Goal: Information Seeking & Learning: Check status

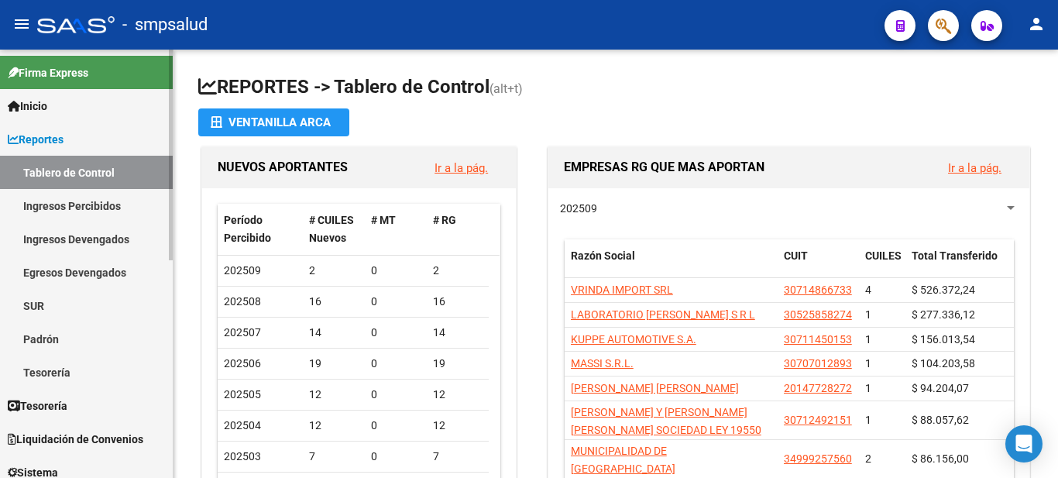
click at [15, 339] on link "Padrón" at bounding box center [86, 338] width 173 height 33
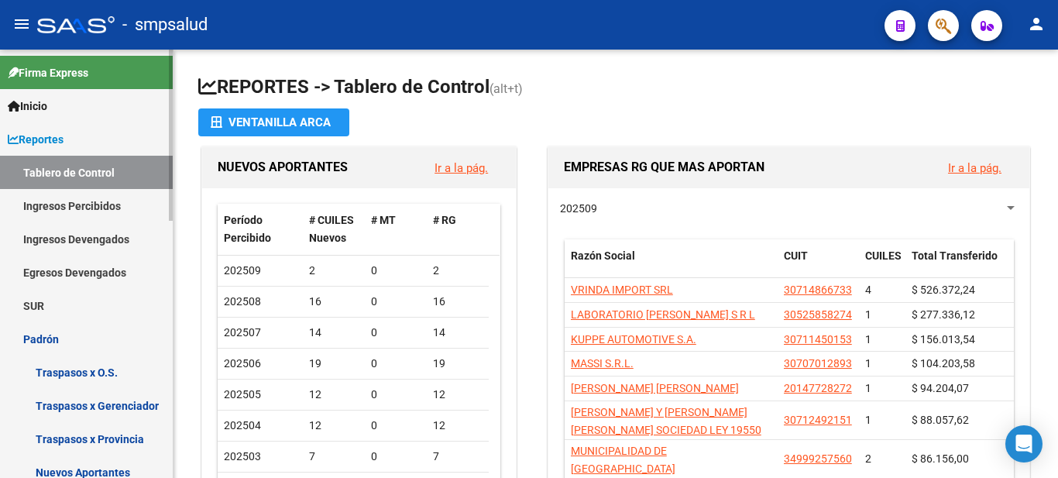
click at [79, 376] on link "Traspasos x O.S." at bounding box center [86, 372] width 173 height 33
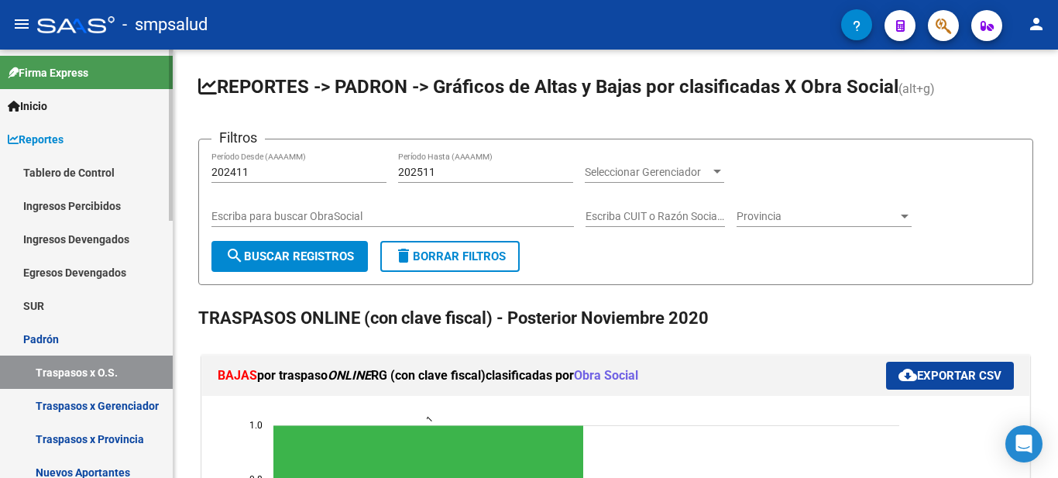
scroll to position [232, 0]
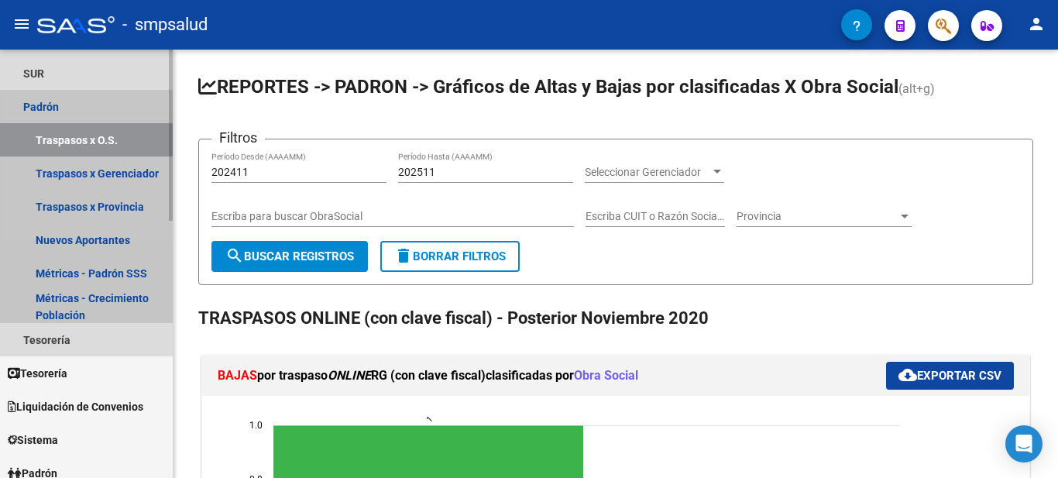
click at [60, 98] on link "Padrón" at bounding box center [86, 106] width 173 height 33
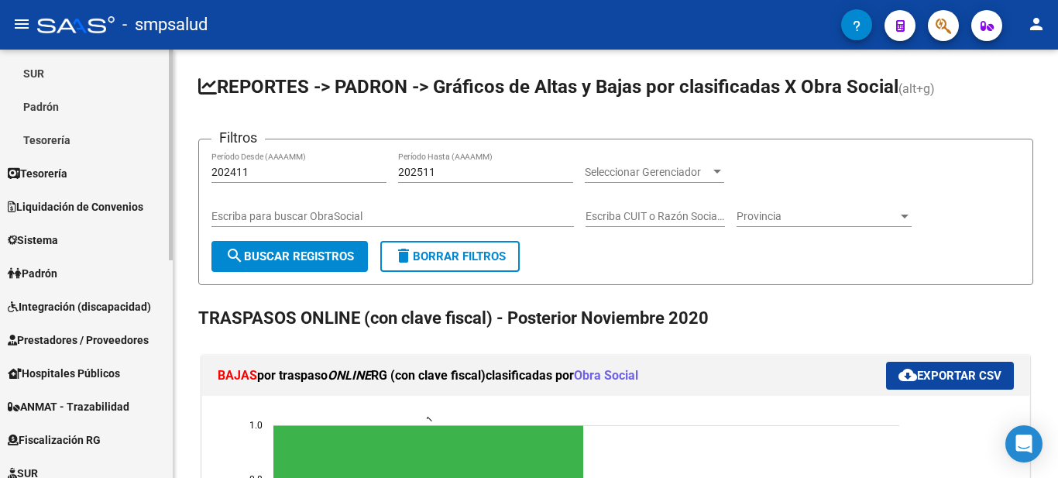
click at [56, 115] on link "Padrón" at bounding box center [86, 106] width 173 height 33
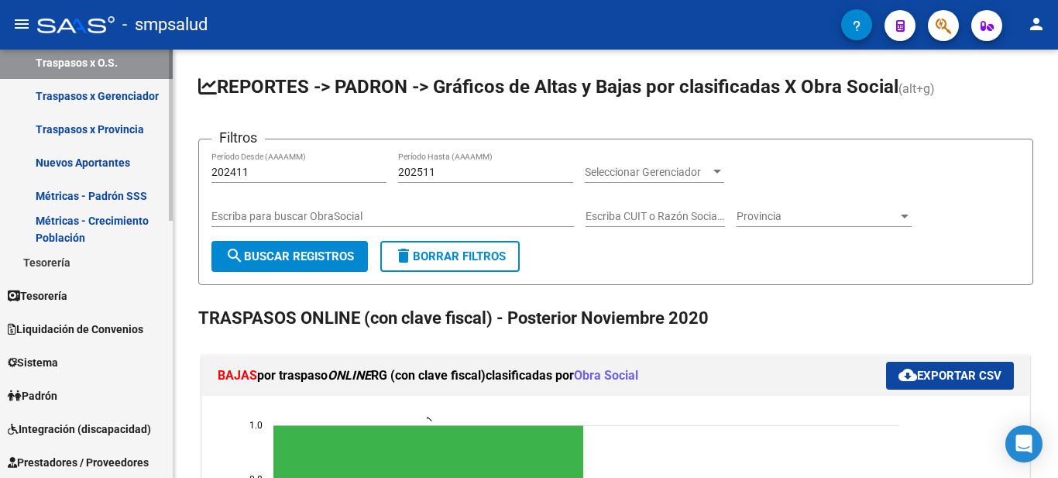
scroll to position [387, 0]
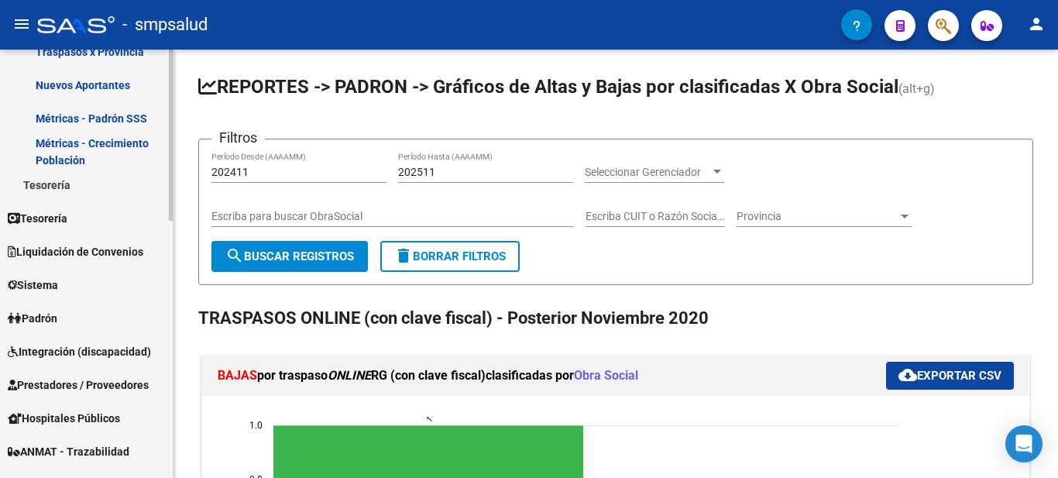
click at [47, 313] on span "Padrón" at bounding box center [33, 318] width 50 height 17
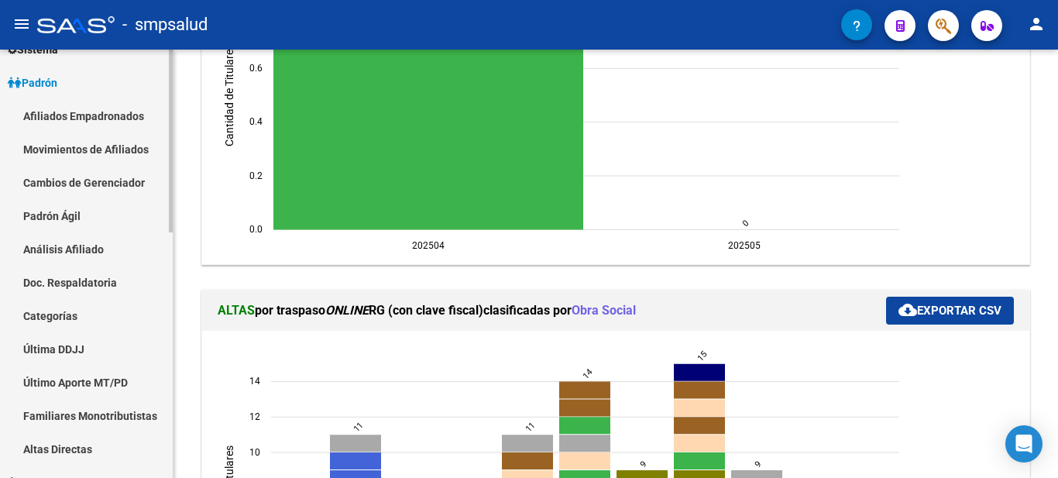
scroll to position [0, 0]
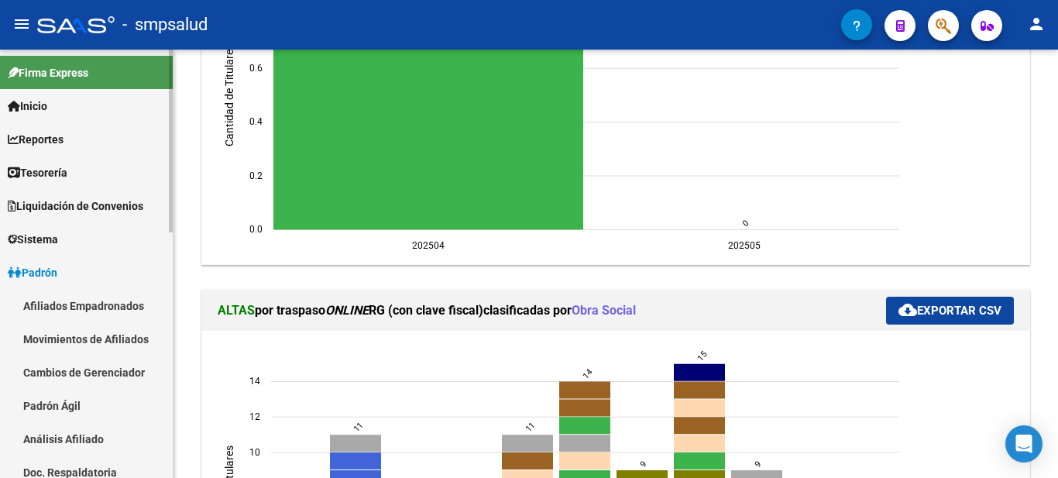
click at [46, 109] on span "Inicio" at bounding box center [28, 106] width 40 height 17
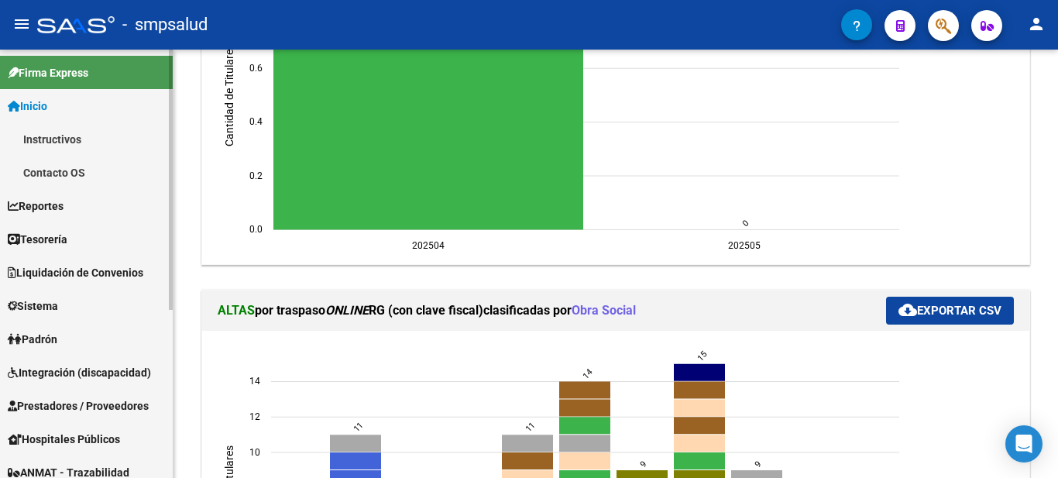
click at [48, 347] on span "Padrón" at bounding box center [33, 339] width 50 height 17
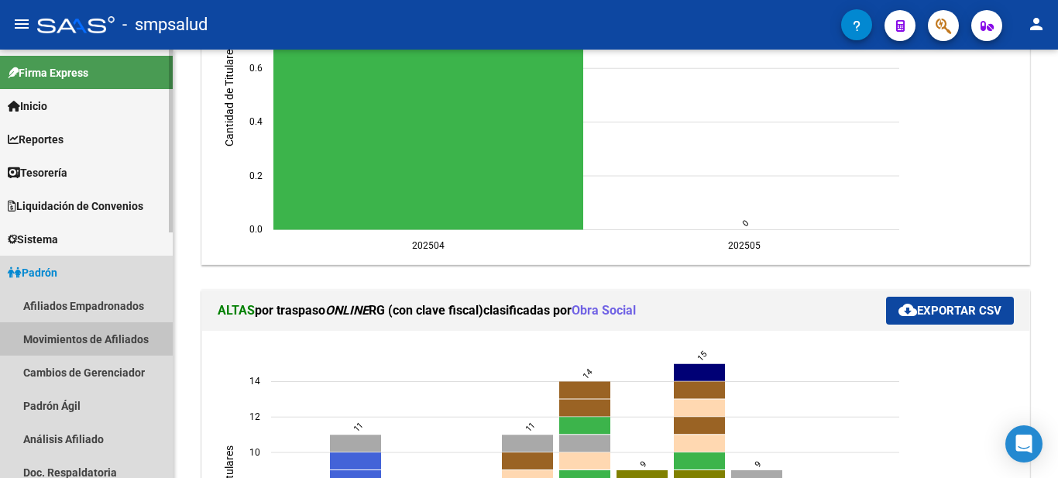
click at [134, 333] on link "Movimientos de Afiliados" at bounding box center [86, 338] width 173 height 33
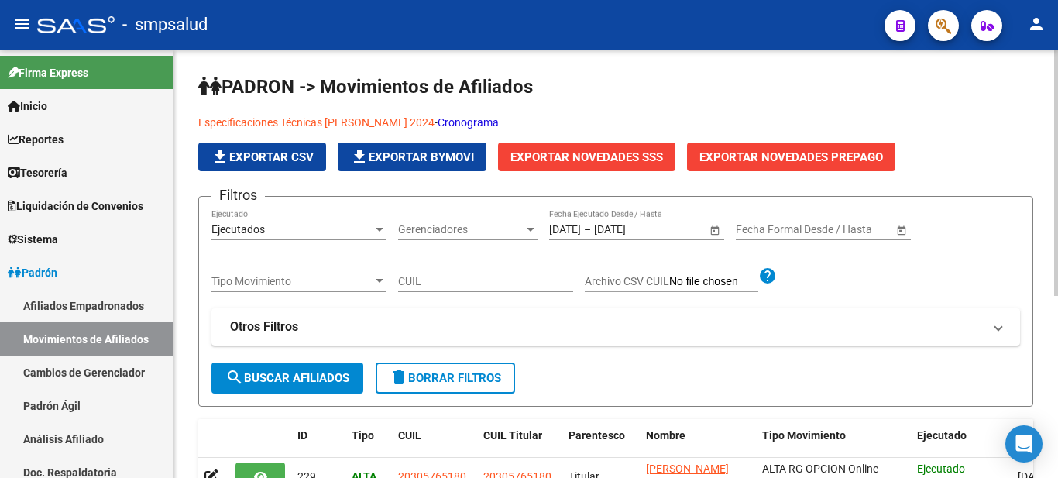
click at [498, 276] on input "CUIL" at bounding box center [485, 281] width 175 height 13
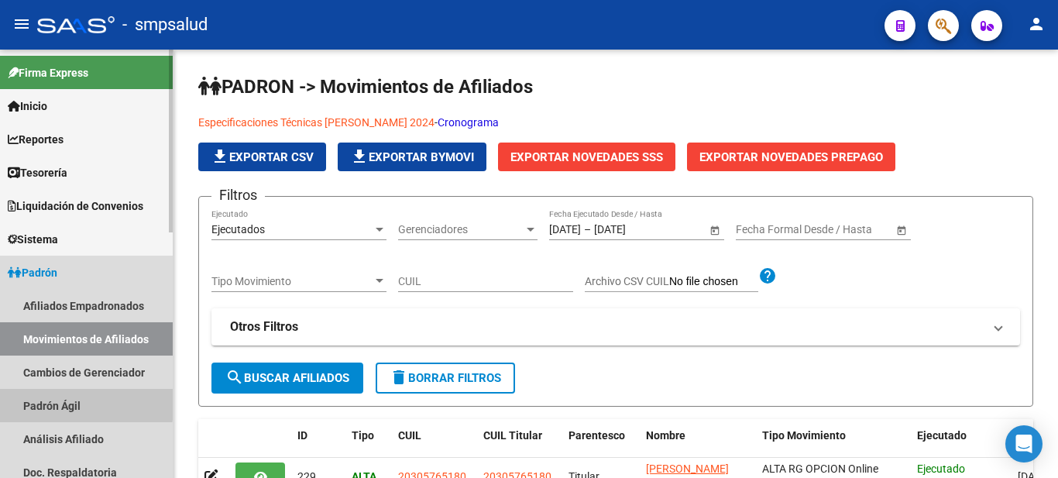
click at [67, 402] on link "Padrón Ágil" at bounding box center [86, 405] width 173 height 33
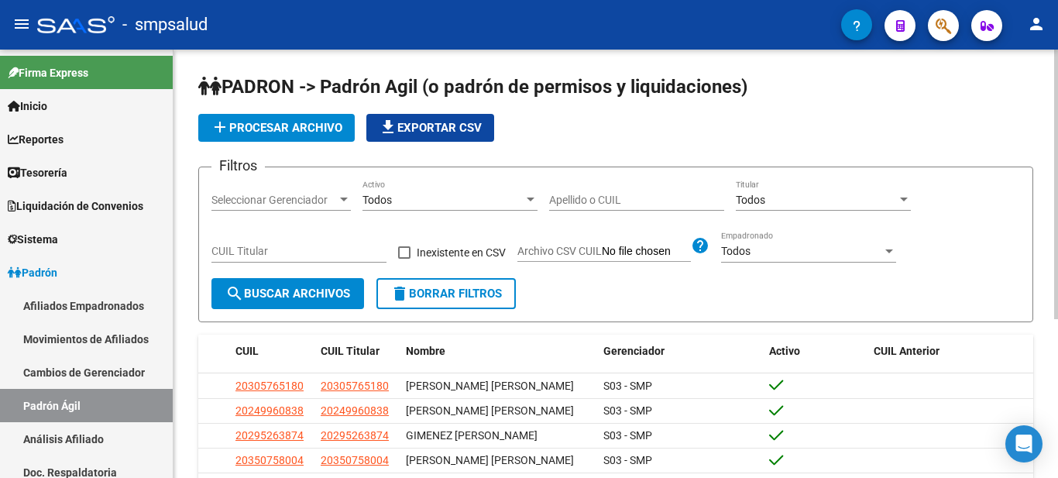
scroll to position [155, 0]
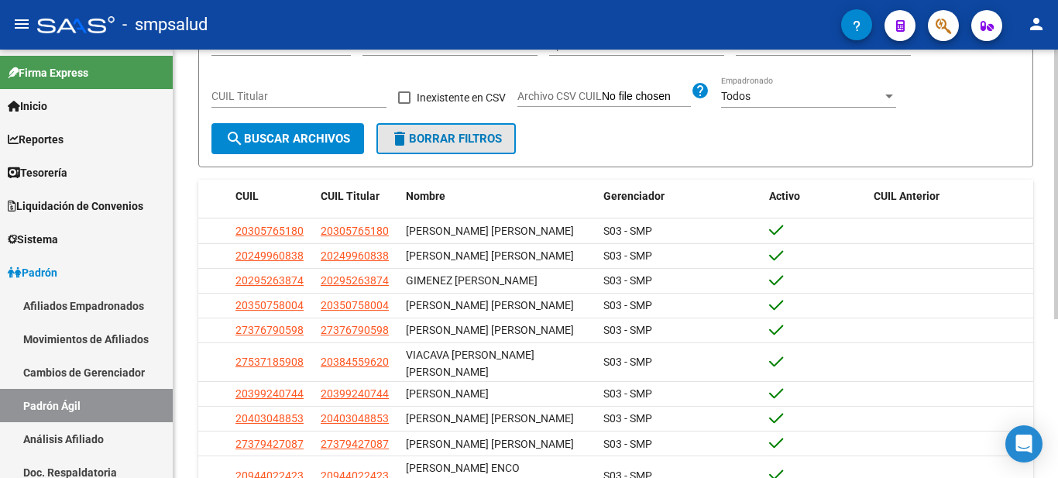
click at [475, 132] on span "delete Borrar Filtros" at bounding box center [447, 139] width 112 height 14
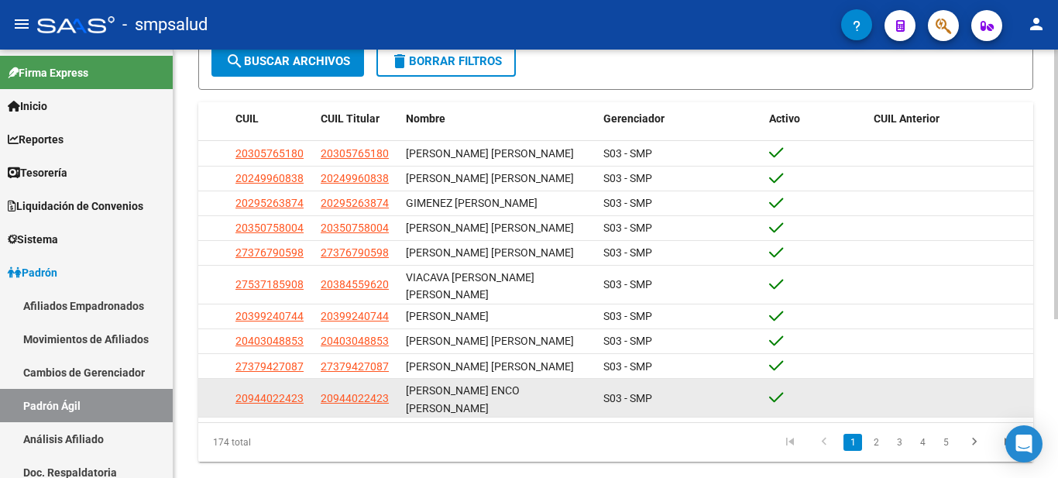
scroll to position [253, 0]
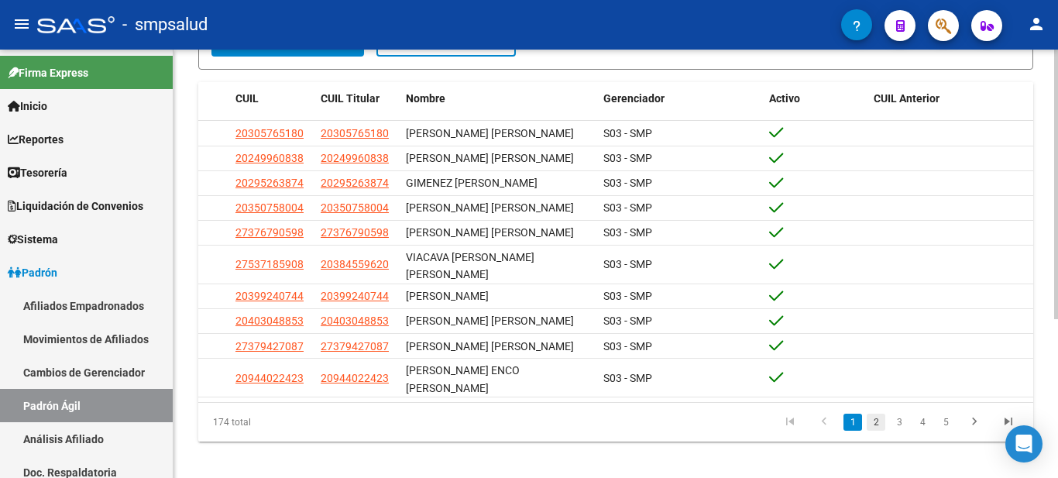
click at [870, 414] on link "2" at bounding box center [876, 422] width 19 height 17
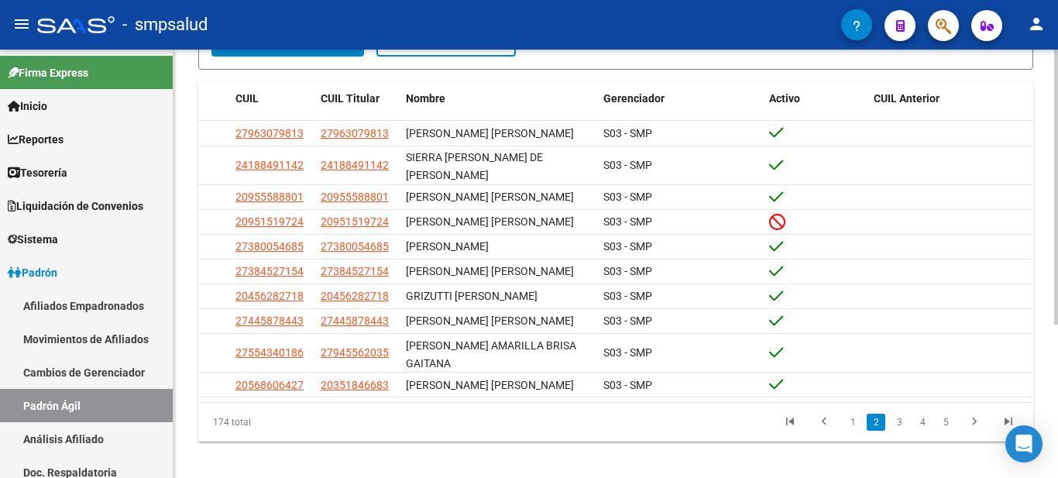
scroll to position [239, 0]
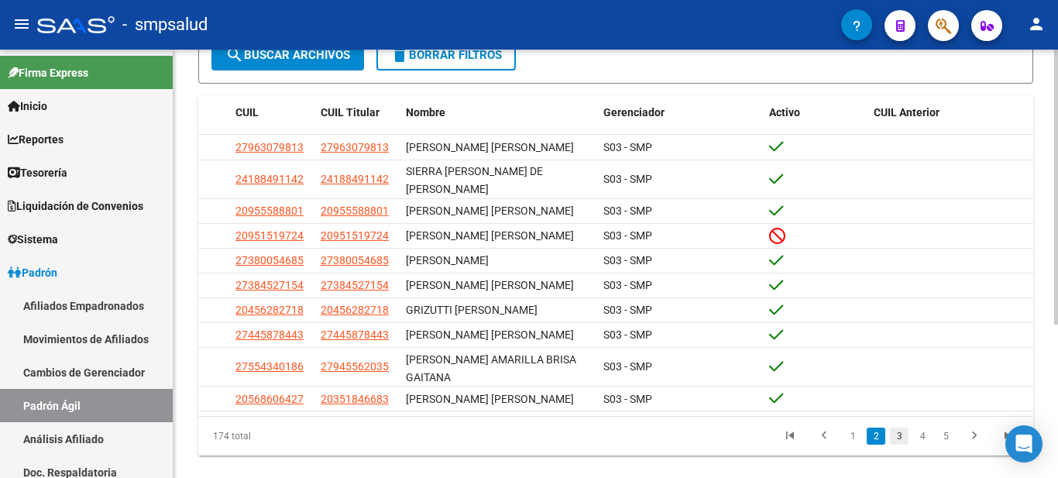
click at [903, 428] on link "3" at bounding box center [899, 436] width 19 height 17
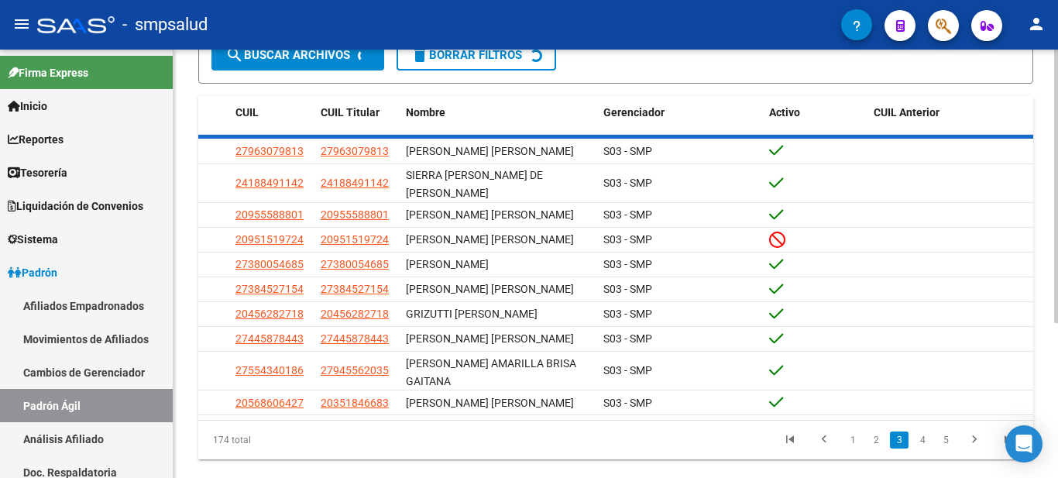
scroll to position [240, 0]
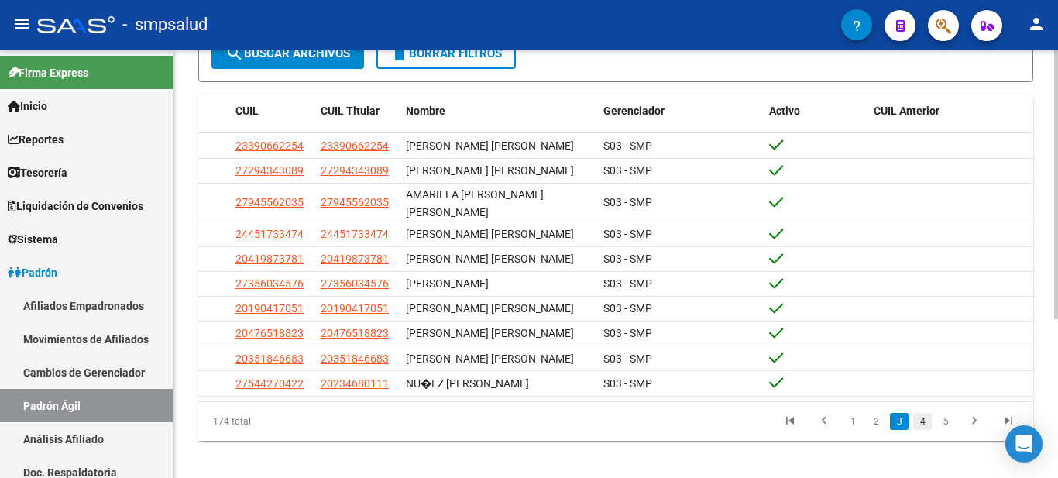
click at [928, 413] on link "4" at bounding box center [923, 421] width 19 height 17
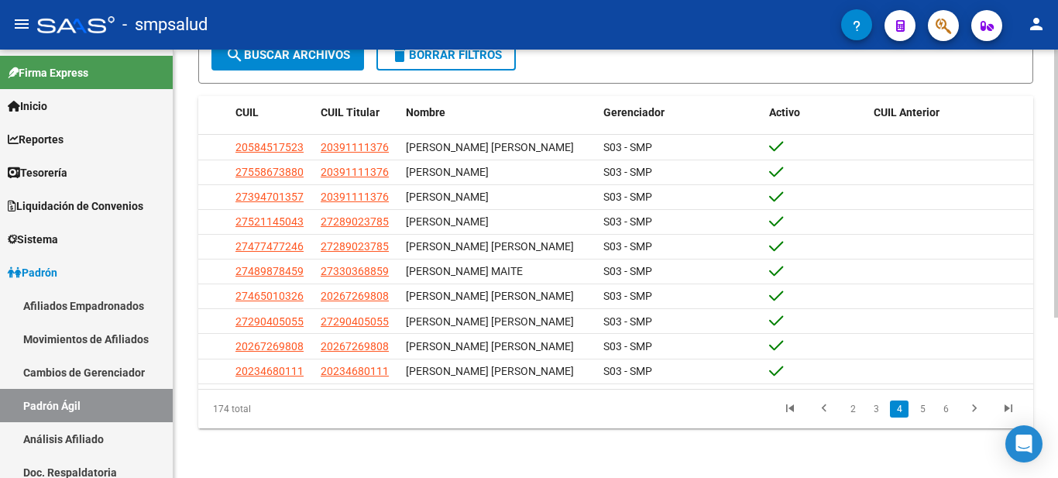
scroll to position [239, 0]
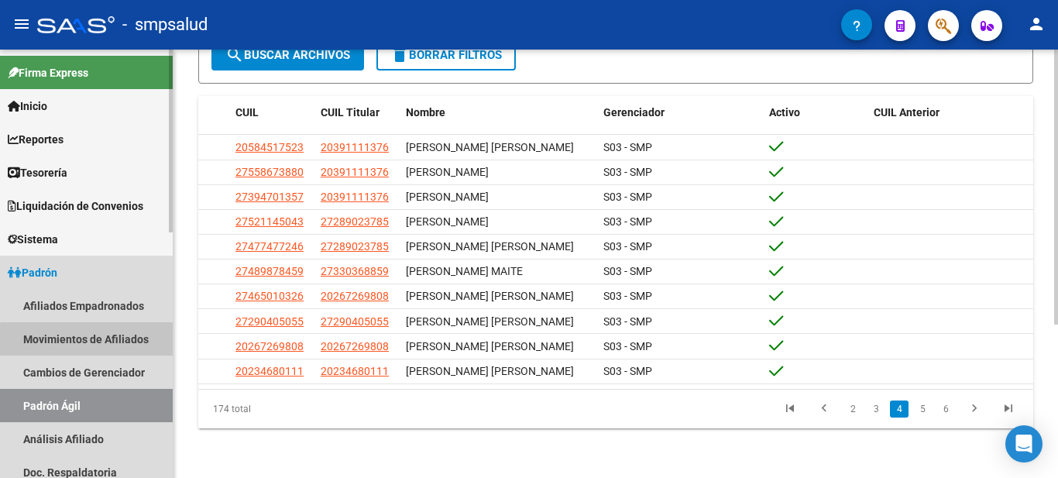
click at [107, 346] on link "Movimientos de Afiliados" at bounding box center [86, 338] width 173 height 33
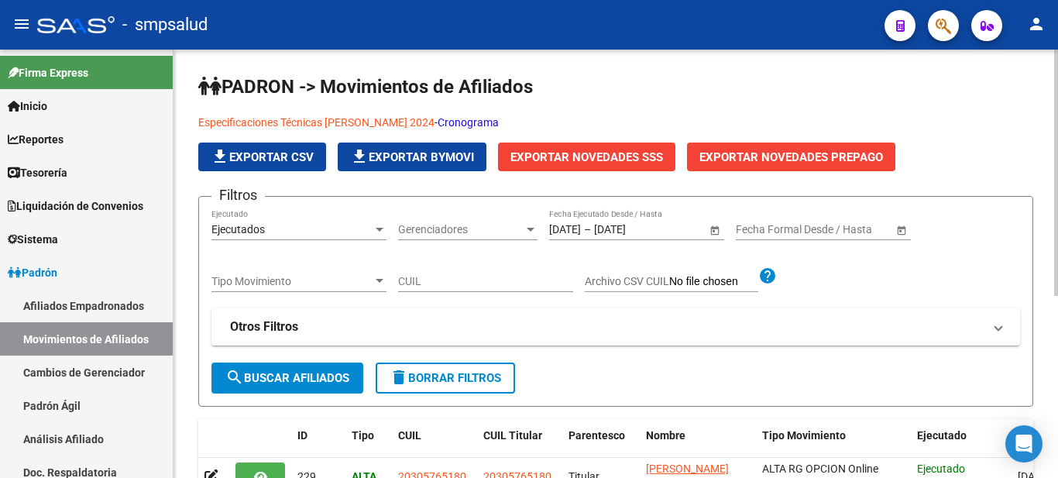
click at [494, 368] on button "delete Borrar Filtros" at bounding box center [445, 378] width 139 height 31
click at [480, 277] on input "CUIL" at bounding box center [485, 281] width 175 height 13
paste input "27276085846"
click at [414, 282] on input "27276085846" at bounding box center [485, 281] width 175 height 13
click at [463, 279] on input "27-276085846" at bounding box center [485, 281] width 175 height 13
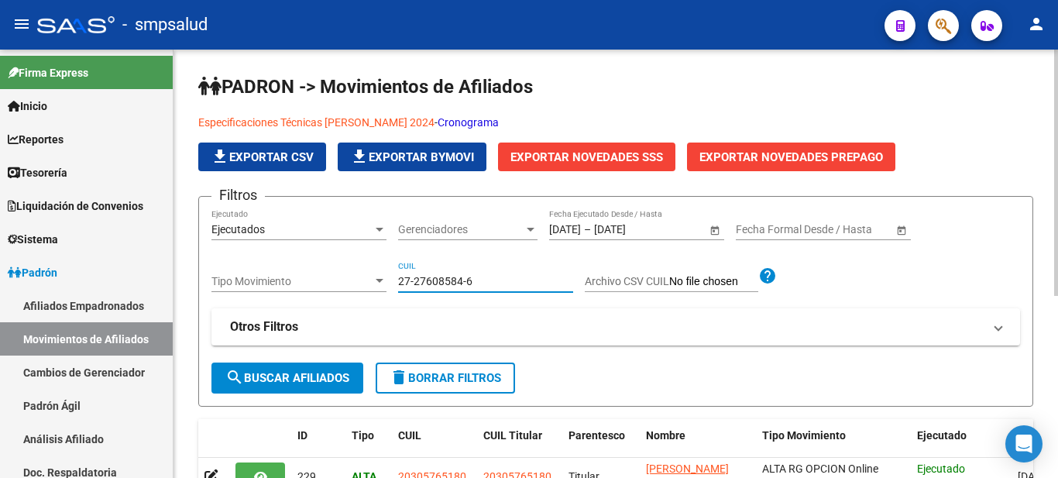
drag, startPoint x: 293, startPoint y: 373, endPoint x: 305, endPoint y: 371, distance: 12.6
click at [294, 373] on span "search Buscar Afiliados" at bounding box center [287, 378] width 124 height 14
click at [502, 275] on input "27-27608584-6" at bounding box center [485, 281] width 175 height 13
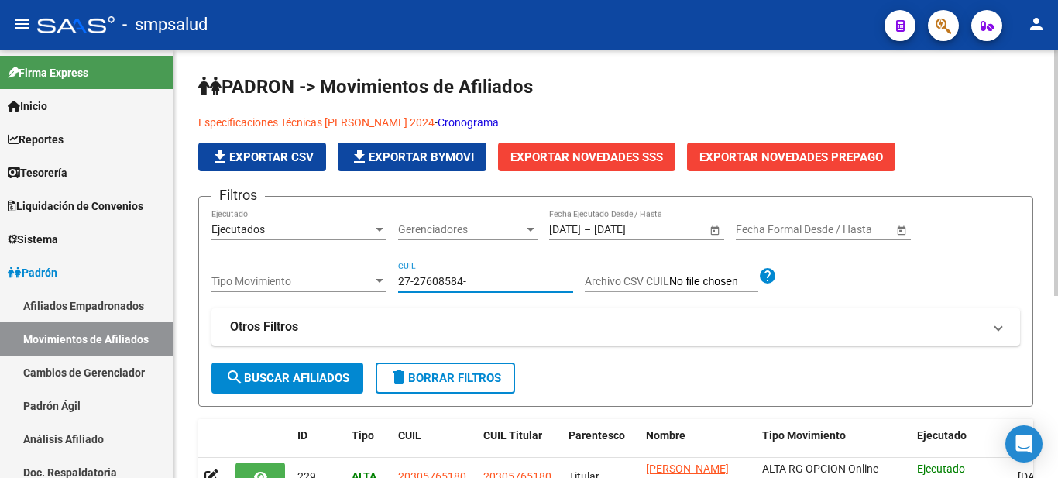
type input "27-27608584-6"
click at [254, 367] on button "search Buscar Afiliados" at bounding box center [288, 378] width 152 height 31
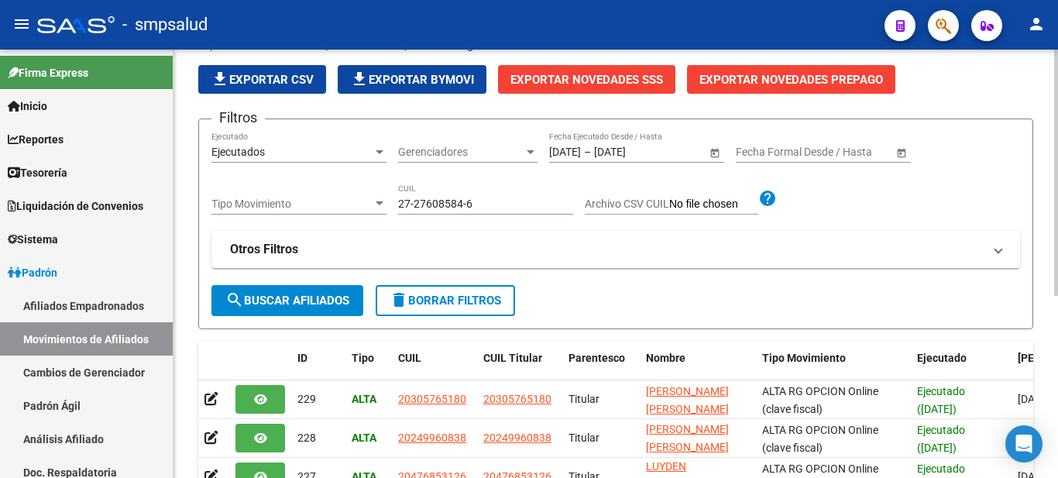
click at [422, 291] on button "delete Borrar Filtros" at bounding box center [445, 300] width 139 height 31
click at [484, 212] on div "CUIL" at bounding box center [485, 199] width 175 height 31
type input "27-27608584-6"
click at [303, 305] on span "search Buscar Afiliados" at bounding box center [287, 301] width 124 height 14
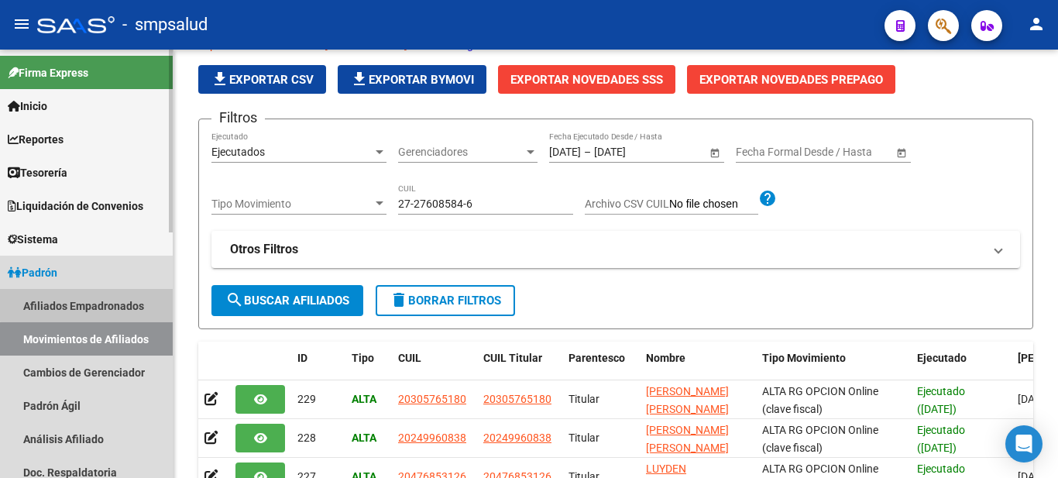
click at [93, 301] on link "Afiliados Empadronados" at bounding box center [86, 305] width 173 height 33
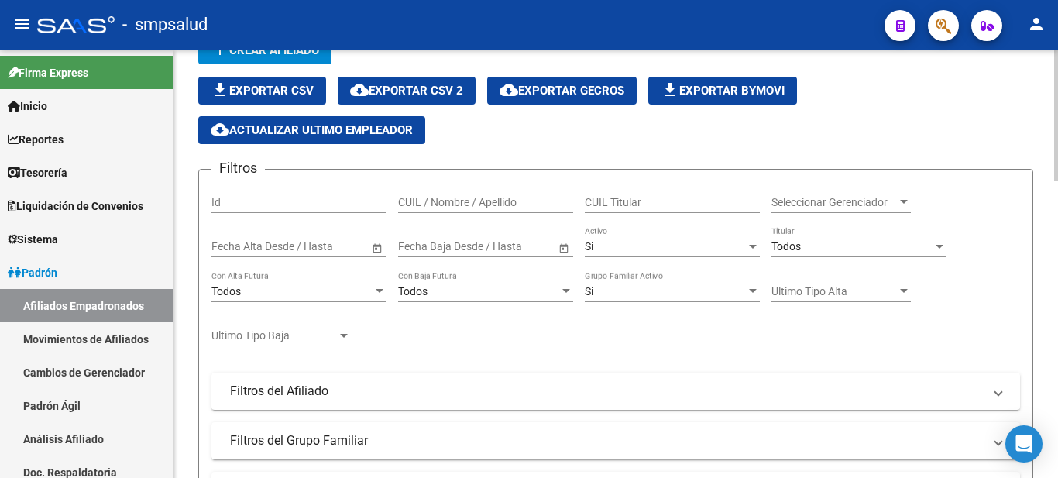
click at [673, 188] on div "CUIL Titular" at bounding box center [672, 197] width 175 height 31
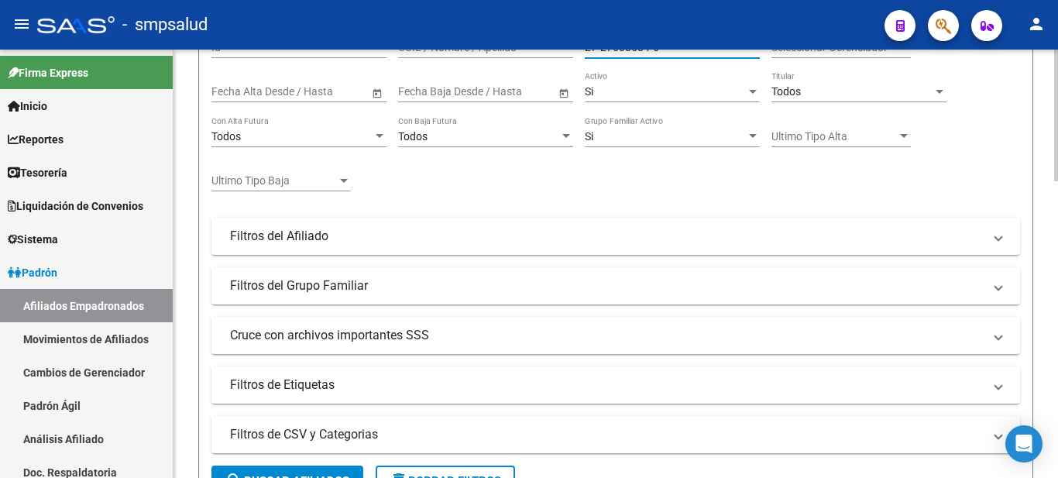
scroll to position [542, 0]
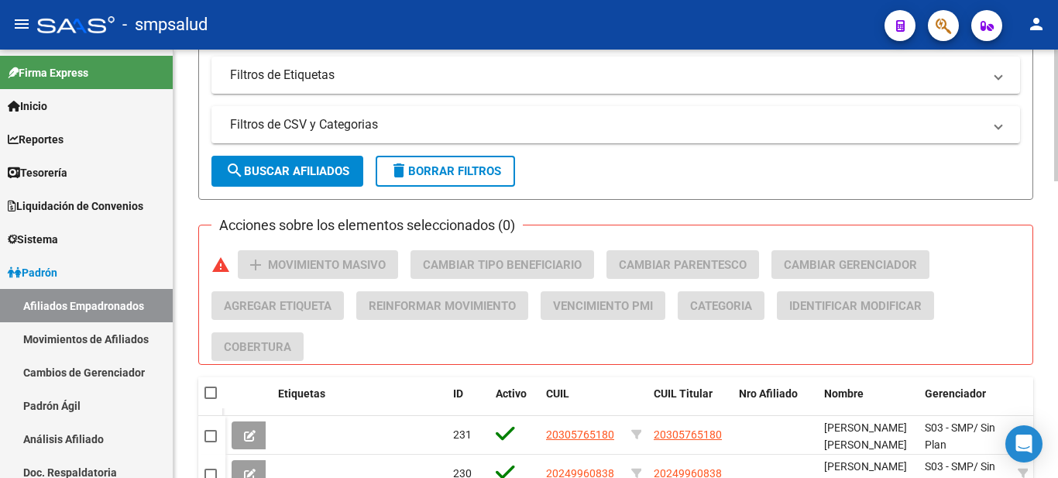
type input "27-27608584-6"
click at [281, 183] on button "search Buscar Afiliados" at bounding box center [288, 171] width 152 height 31
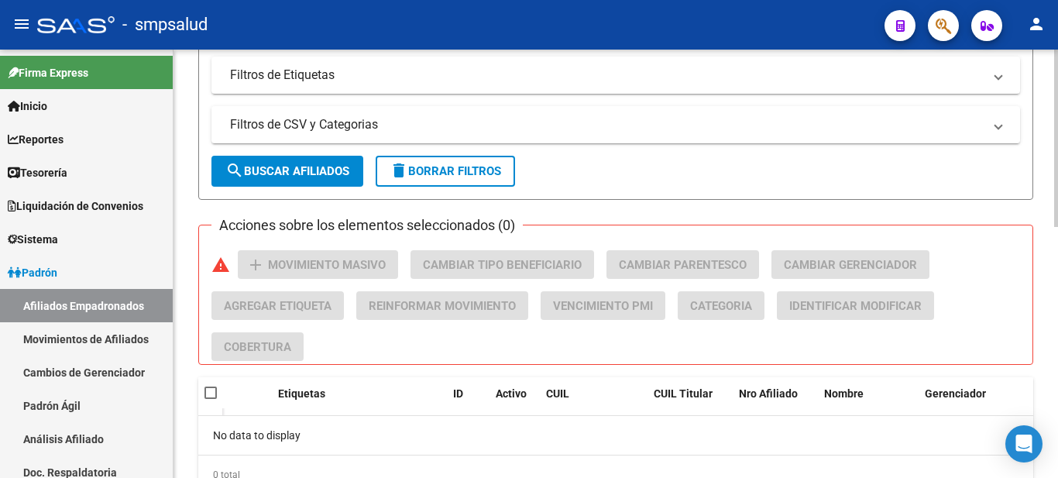
scroll to position [608, 0]
